Goal: Navigation & Orientation: Find specific page/section

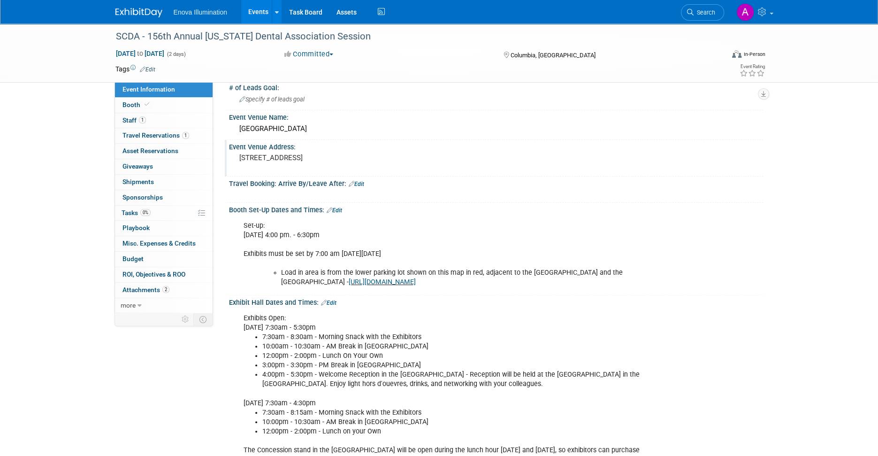
scroll to position [141, 0]
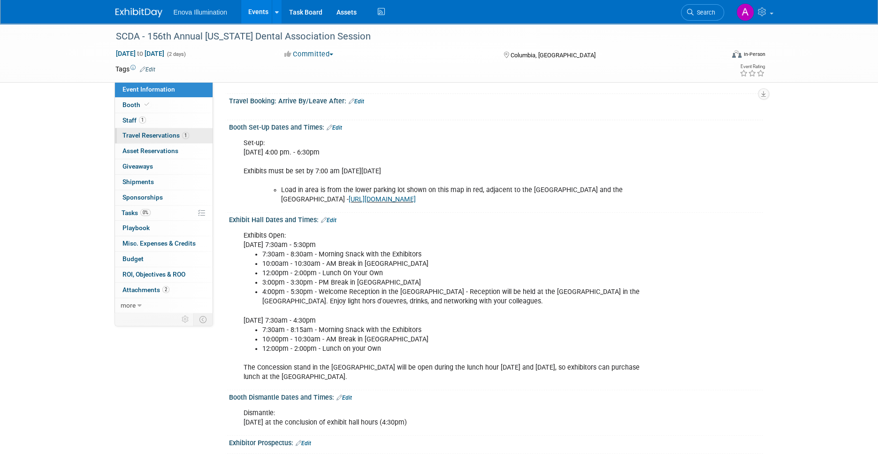
click at [160, 134] on span "Travel Reservations 1" at bounding box center [155, 135] width 67 height 8
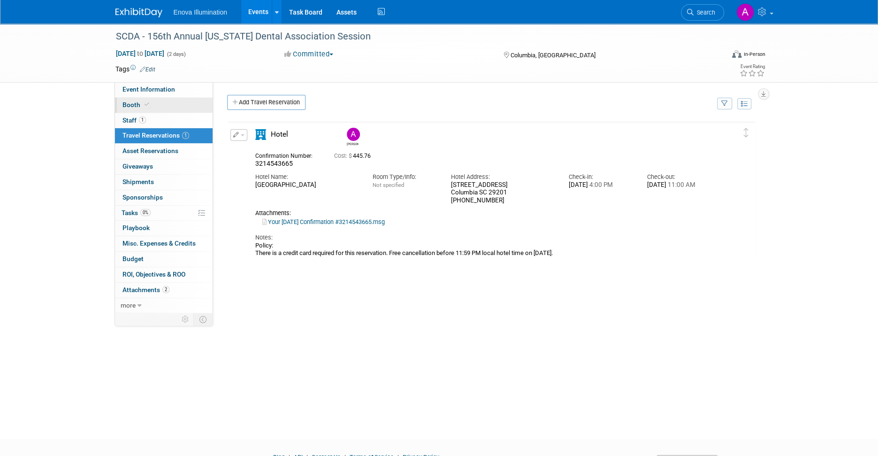
click at [153, 107] on link "Booth" at bounding box center [164, 105] width 98 height 15
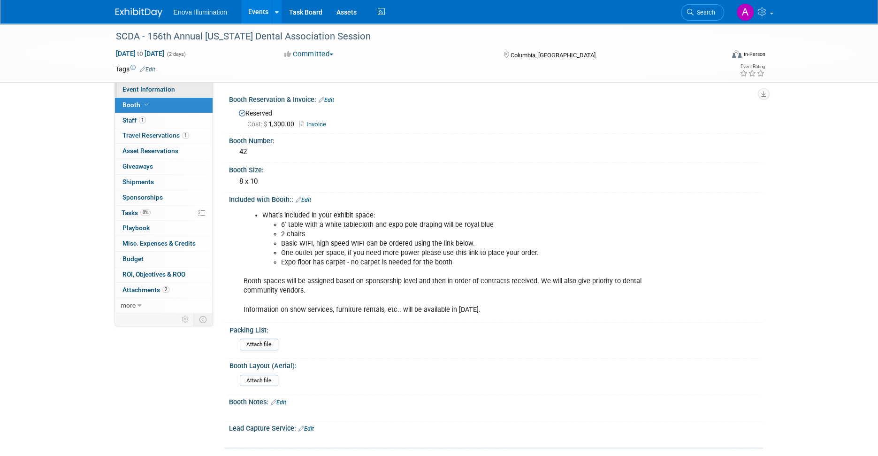
click at [165, 91] on span "Event Information" at bounding box center [148, 89] width 53 height 8
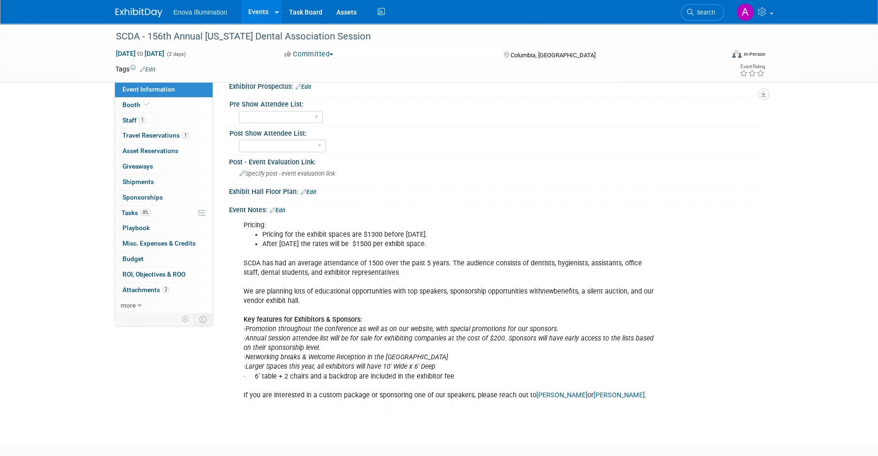
scroll to position [516, 0]
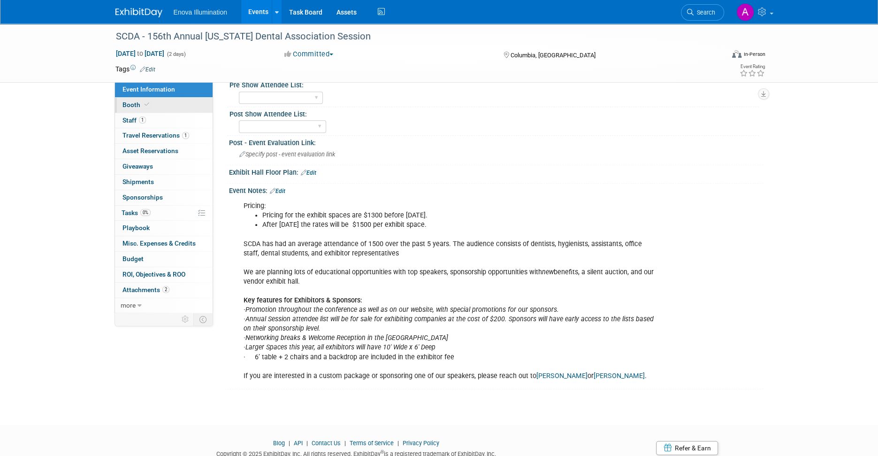
click at [159, 103] on link "Booth" at bounding box center [164, 105] width 98 height 15
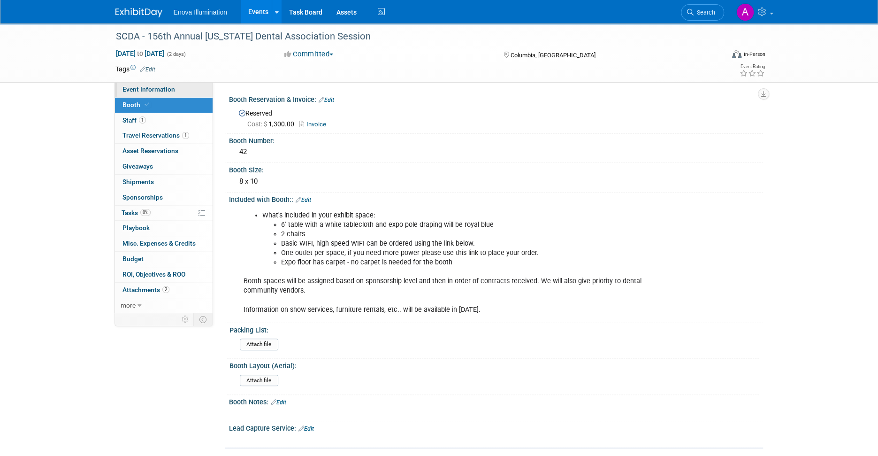
click at [160, 91] on span "Event Information" at bounding box center [148, 89] width 53 height 8
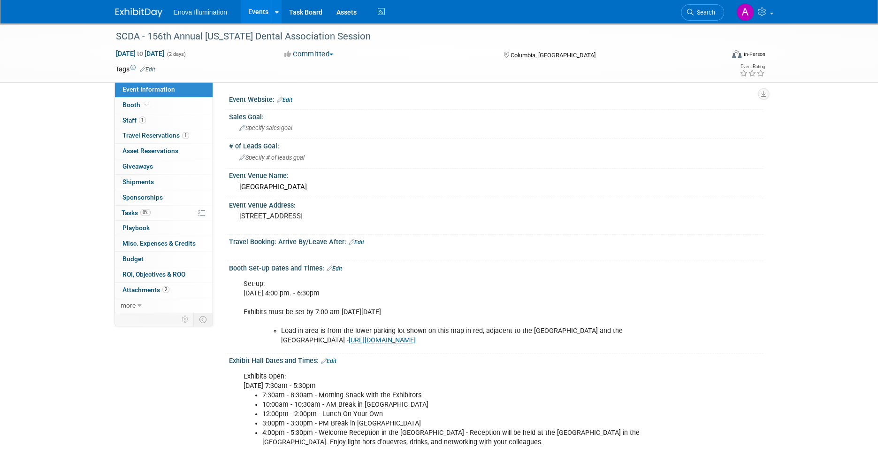
click at [143, 11] on img at bounding box center [138, 12] width 47 height 9
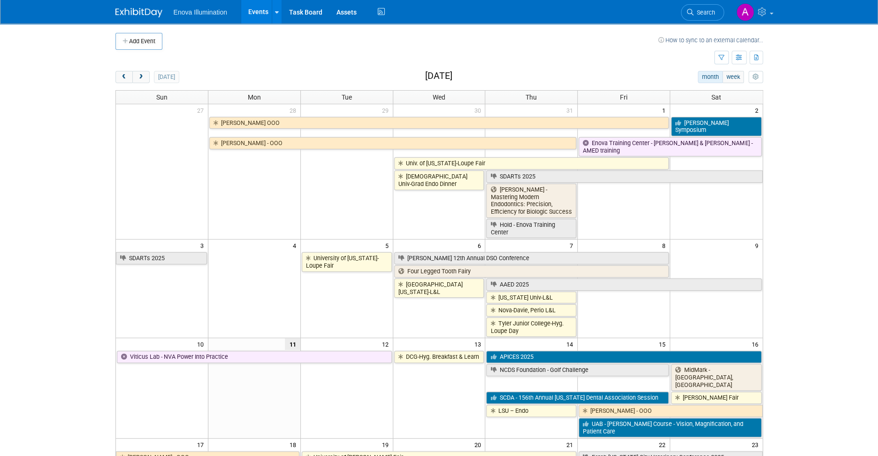
drag, startPoint x: 405, startPoint y: 327, endPoint x: 416, endPoint y: 321, distance: 12.0
click at [405, 327] on td "[GEOGRAPHIC_DATA][US_STATE]-L&L" at bounding box center [439, 307] width 92 height 60
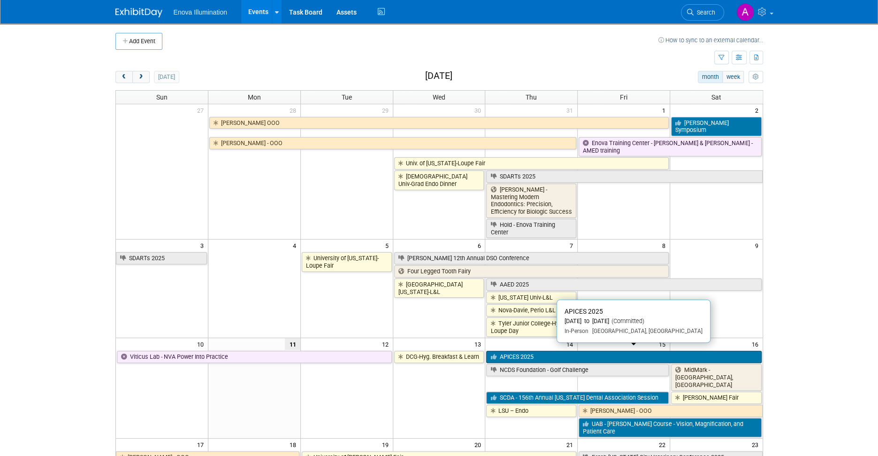
click at [622, 353] on link "APICES 2025" at bounding box center [623, 357] width 275 height 12
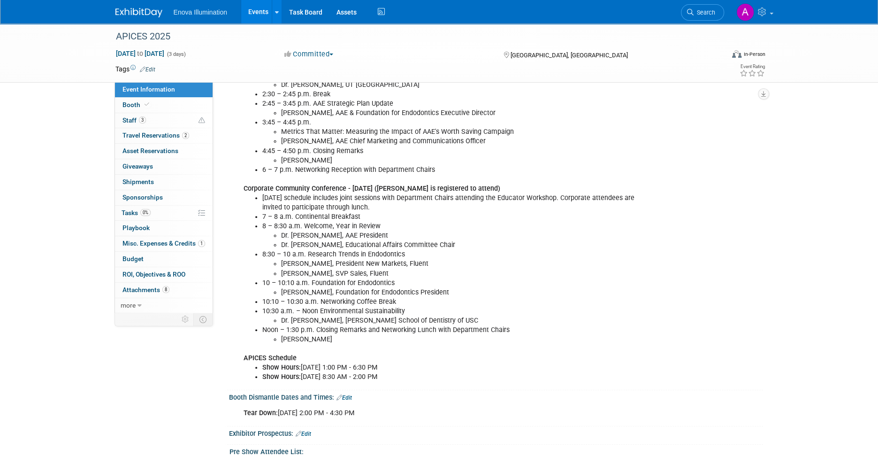
scroll to position [328, 0]
